Goal: Transaction & Acquisition: Download file/media

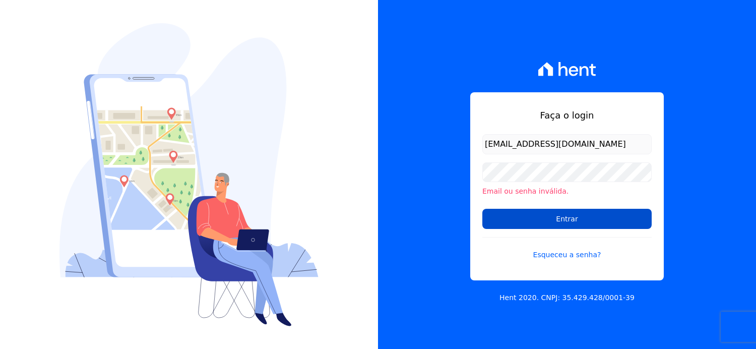
click at [574, 223] on input "Entrar" at bounding box center [567, 219] width 169 height 20
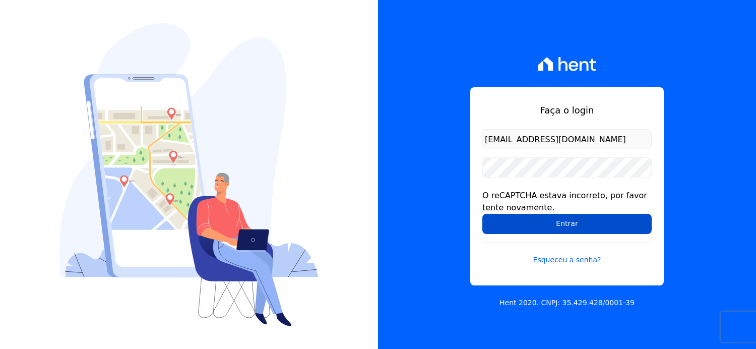
click at [569, 218] on input "Entrar" at bounding box center [567, 224] width 169 height 20
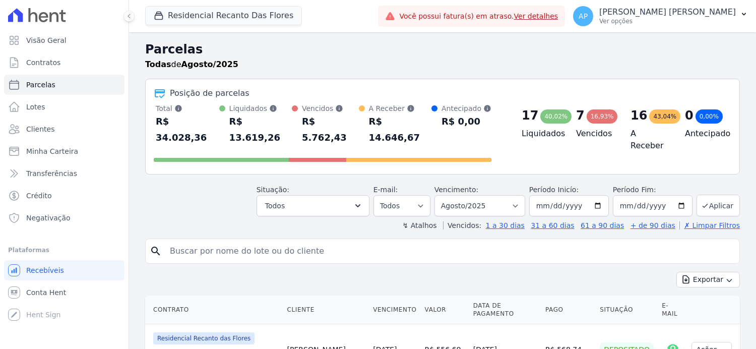
select select
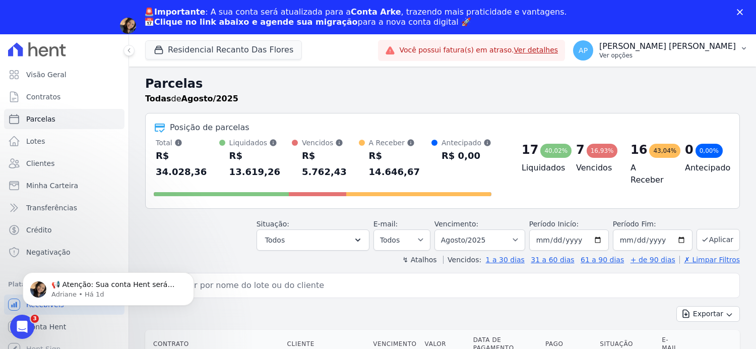
click at [713, 58] on p "Ver opções" at bounding box center [668, 55] width 137 height 8
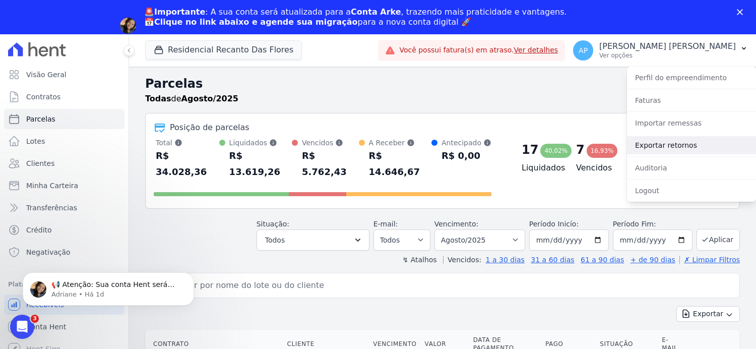
click at [659, 146] on link "Exportar retornos" at bounding box center [691, 145] width 129 height 18
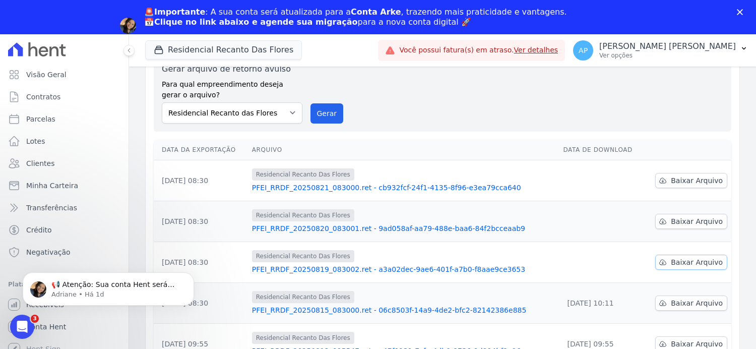
click at [679, 263] on span "Baixar Arquivo" at bounding box center [697, 262] width 52 height 10
click at [671, 222] on span "Baixar Arquivo" at bounding box center [697, 221] width 52 height 10
click at [678, 178] on span "Baixar Arquivo" at bounding box center [697, 180] width 52 height 10
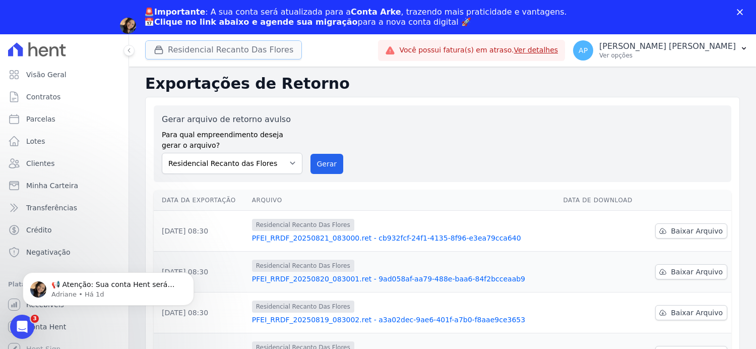
click at [157, 50] on icon "button" at bounding box center [159, 50] width 10 height 10
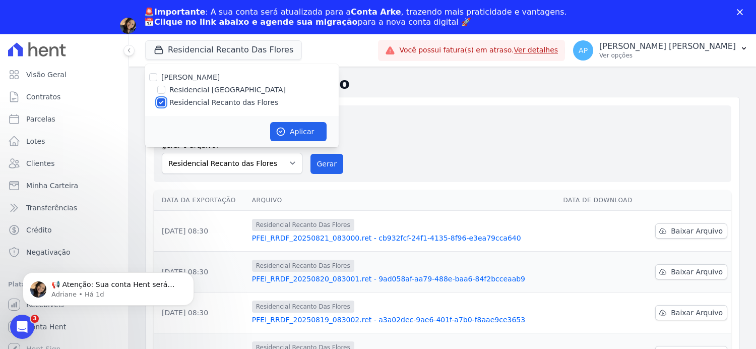
click at [158, 104] on input "Residencial Recanto das Flores" at bounding box center [161, 102] width 8 height 8
checkbox input "false"
click at [162, 89] on input "Residencial Piazza Di Siena" at bounding box center [161, 90] width 8 height 8
checkbox input "true"
click at [307, 133] on button "Aplicar" at bounding box center [298, 131] width 56 height 19
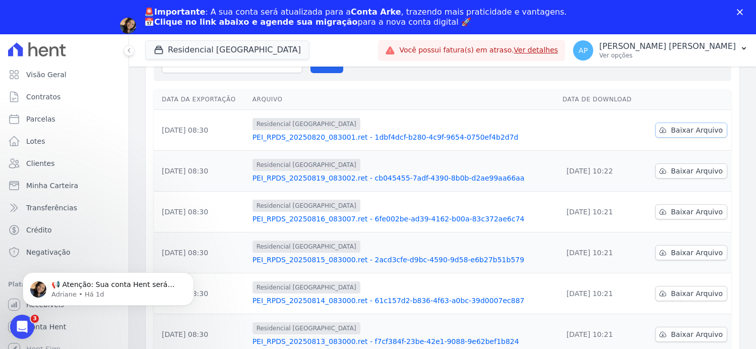
click at [689, 129] on span "Baixar Arquivo" at bounding box center [697, 130] width 52 height 10
click at [679, 170] on span "Baixar Arquivo" at bounding box center [697, 171] width 52 height 10
click at [672, 210] on span "Baixar Arquivo" at bounding box center [697, 212] width 52 height 10
click at [559, 52] on link "Ver detalhes" at bounding box center [536, 50] width 44 height 8
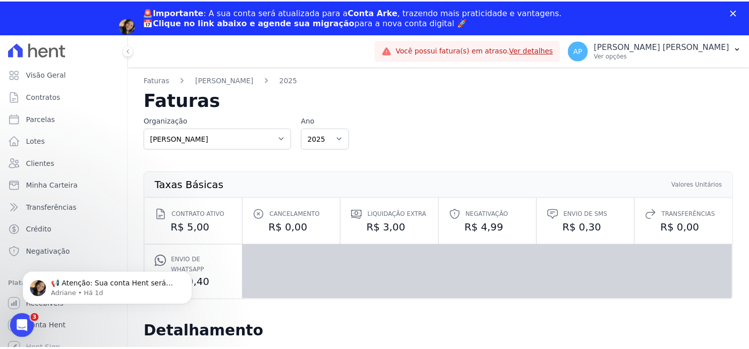
scroll to position [252, 0]
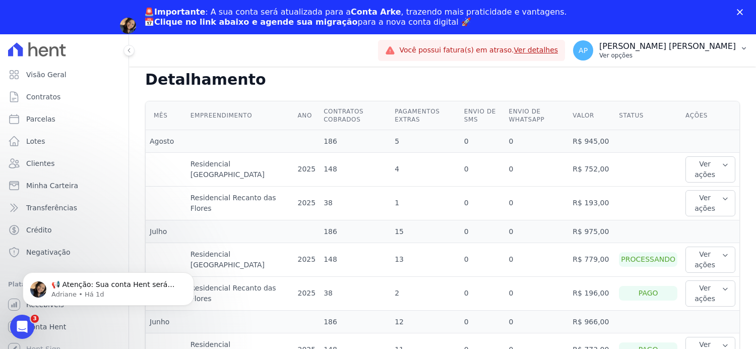
click at [743, 51] on icon "button" at bounding box center [744, 48] width 8 height 8
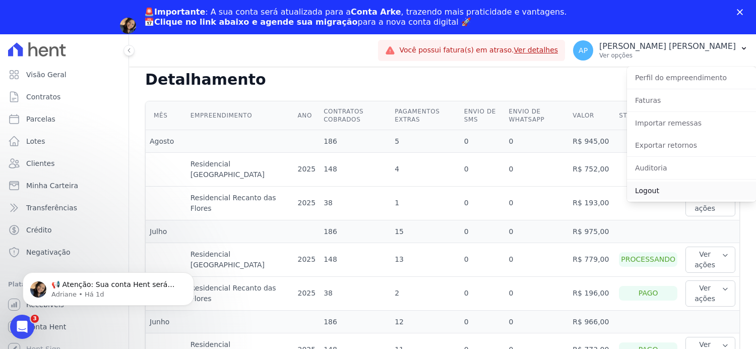
click at [647, 189] on link "Logout" at bounding box center [691, 191] width 129 height 18
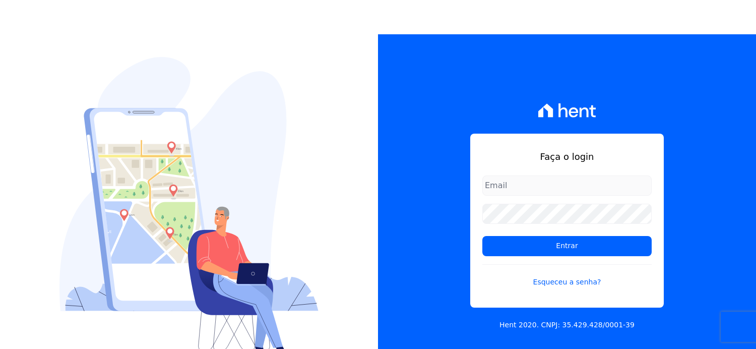
type input "[EMAIL_ADDRESS][DOMAIN_NAME]"
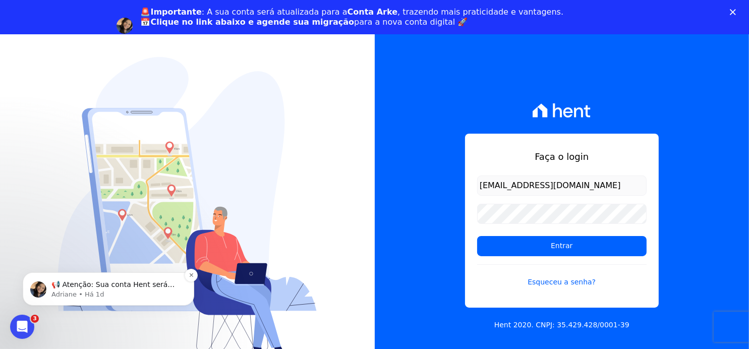
click at [39, 288] on img "message notification from Adriane, Há 1d. 📢 Atenção: Sua conta Hent será migrad…" at bounding box center [38, 289] width 16 height 16
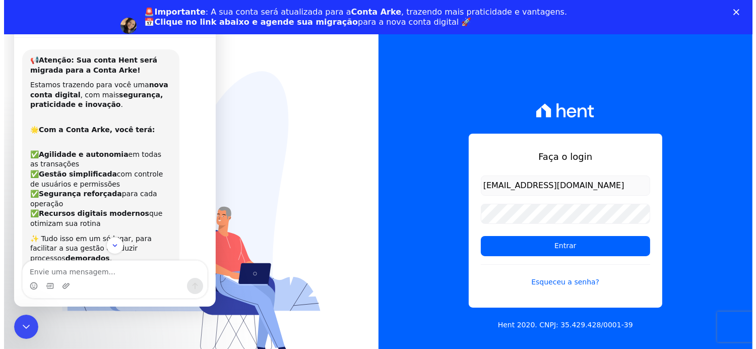
scroll to position [50, 0]
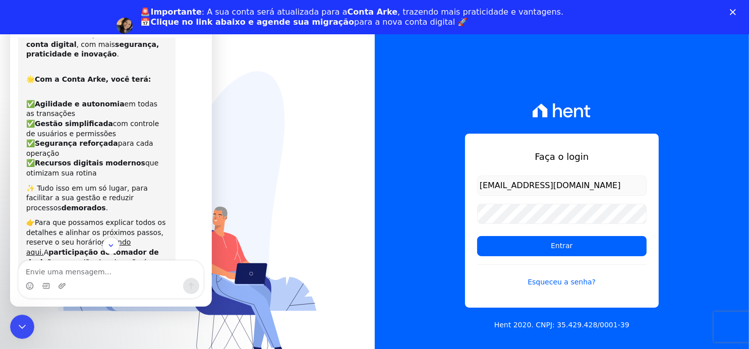
click at [429, 53] on div "Faça o login arianne@petraeng.com.br Entrar Esqueceu a senha? Hent 2020. CNPJ: …" at bounding box center [562, 208] width 375 height 349
click at [736, 12] on icon "Fechar" at bounding box center [733, 12] width 6 height 6
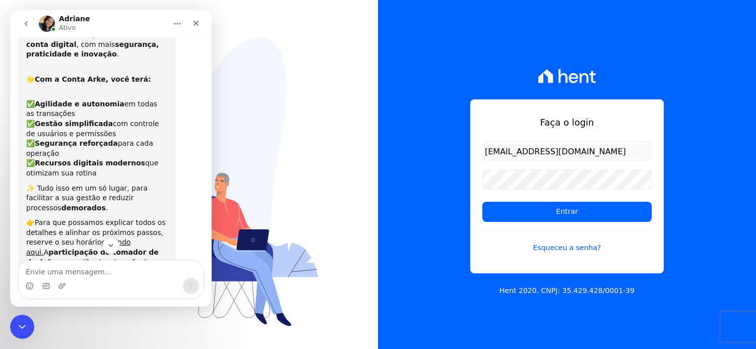
click at [48, 21] on img "Messenger da Intercom" at bounding box center [47, 24] width 16 height 16
click at [174, 23] on icon "Início" at bounding box center [177, 24] width 8 height 8
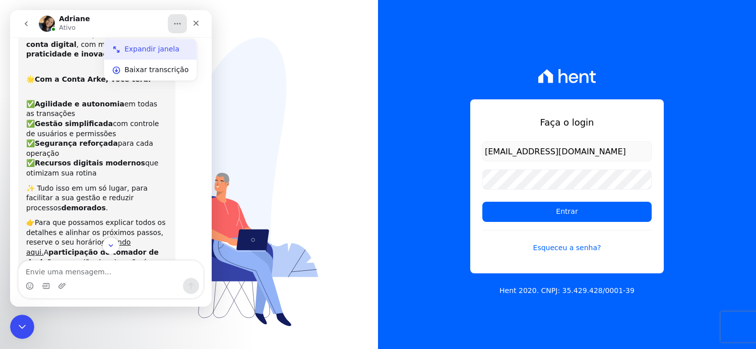
click at [146, 50] on div "Expandir janela" at bounding box center [157, 49] width 64 height 11
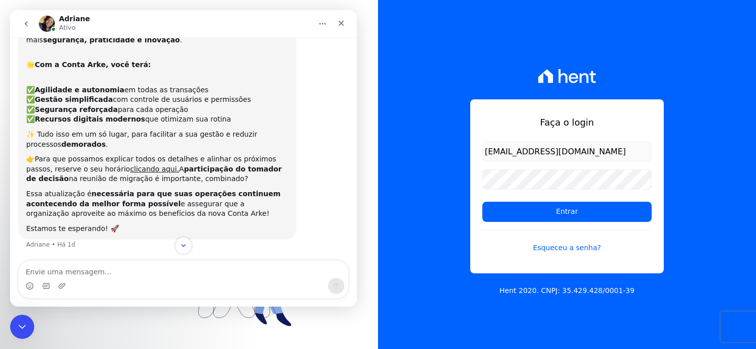
scroll to position [45, 0]
click at [324, 21] on icon "Início" at bounding box center [323, 24] width 8 height 8
click at [156, 25] on div "Adriane Ativo" at bounding box center [175, 24] width 273 height 18
click at [342, 23] on icon "Fechar" at bounding box center [342, 24] width 6 height 6
